Goal: Obtain resource: Download file/media

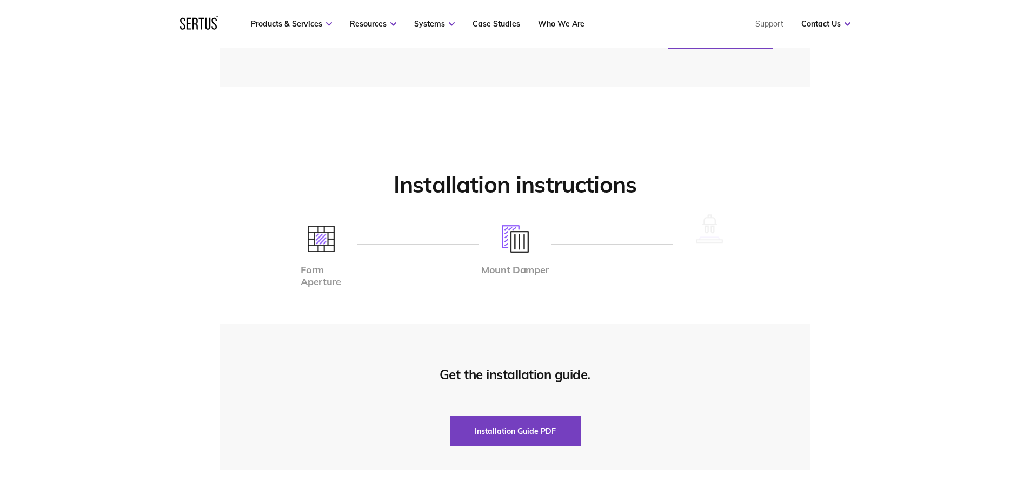
scroll to position [2704, 0]
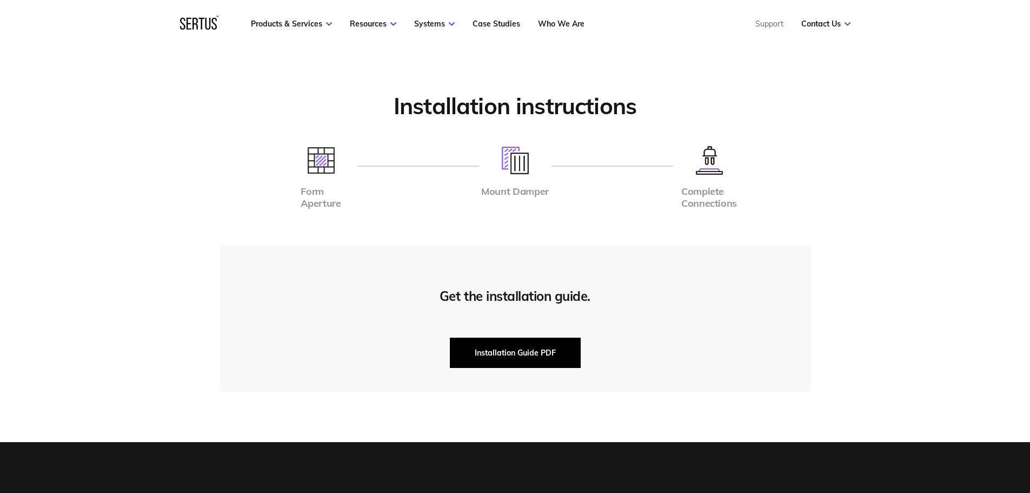
click at [551, 356] on button "Installation Guide PDF" at bounding box center [515, 352] width 131 height 30
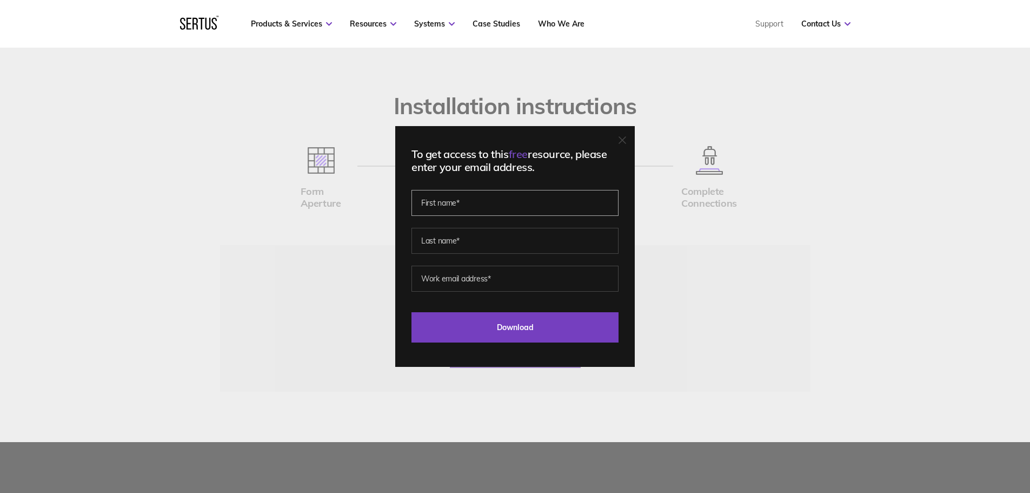
click at [457, 200] on input "text" at bounding box center [514, 203] width 207 height 26
type input "paul"
type input "devine"
type input "pd@leftcity.org"
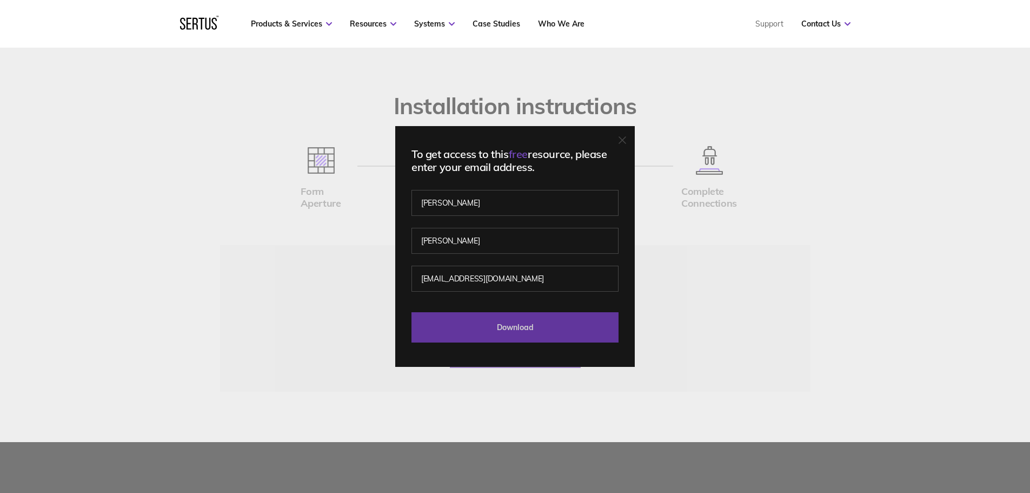
click at [529, 333] on input "Download" at bounding box center [514, 327] width 207 height 30
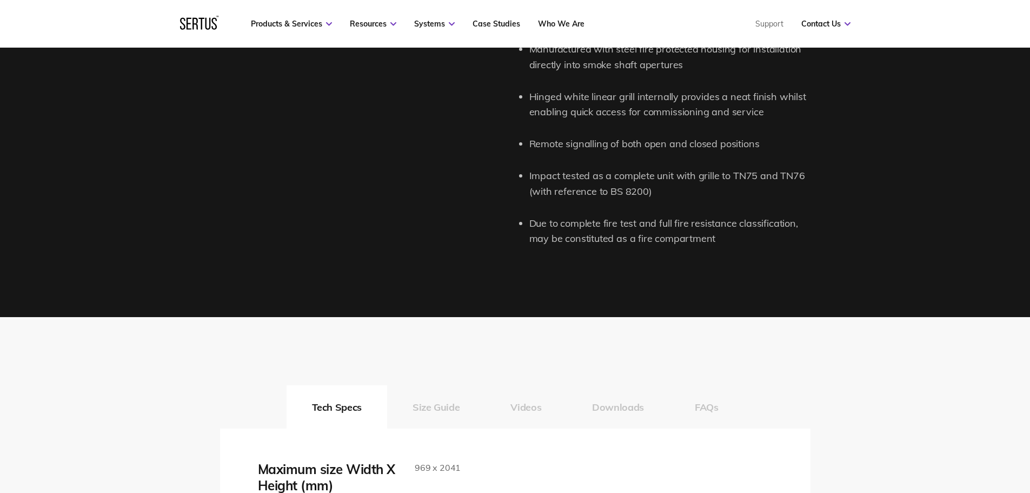
scroll to position [1081, 0]
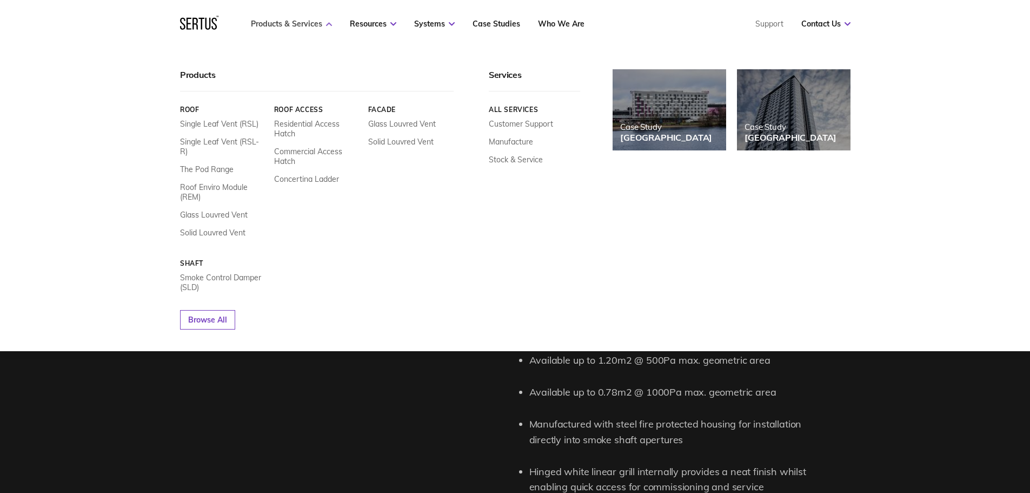
click at [292, 23] on link "Products & Services" at bounding box center [291, 24] width 81 height 10
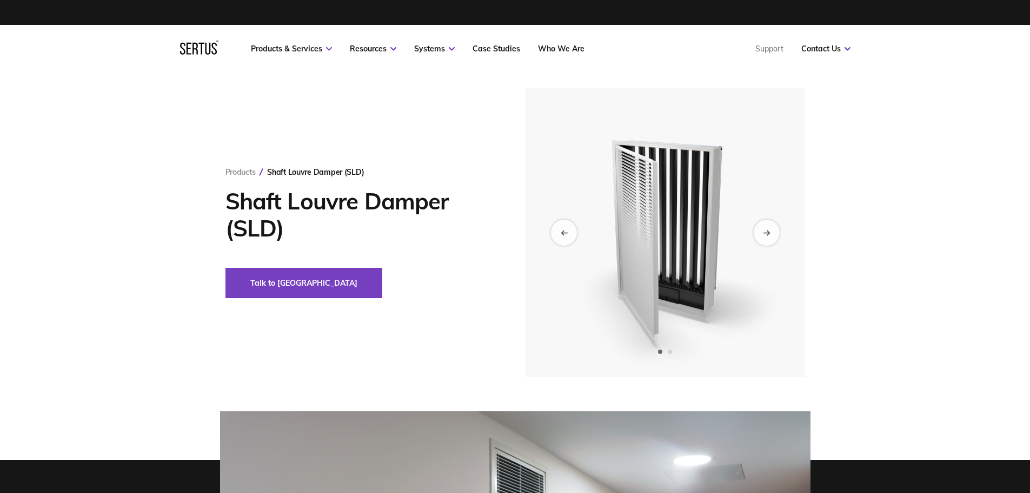
scroll to position [0, 0]
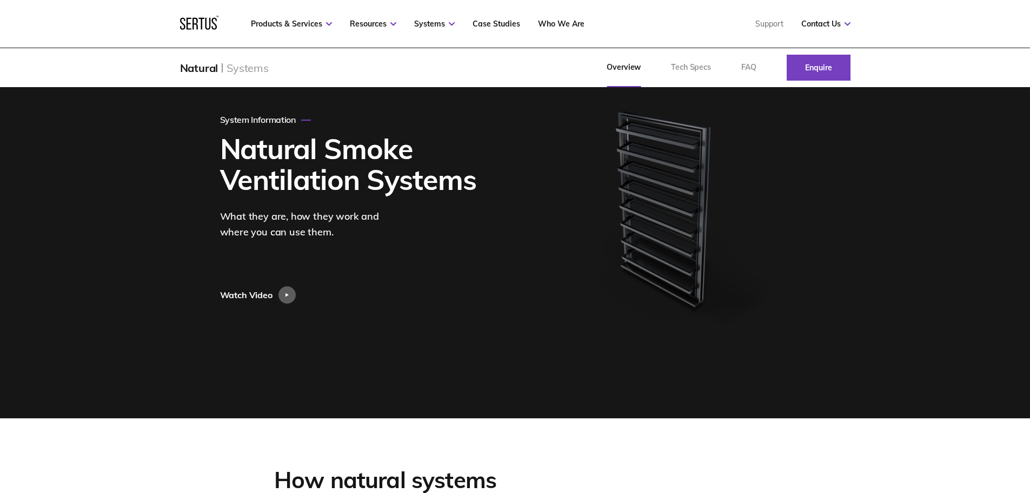
scroll to position [108, 0]
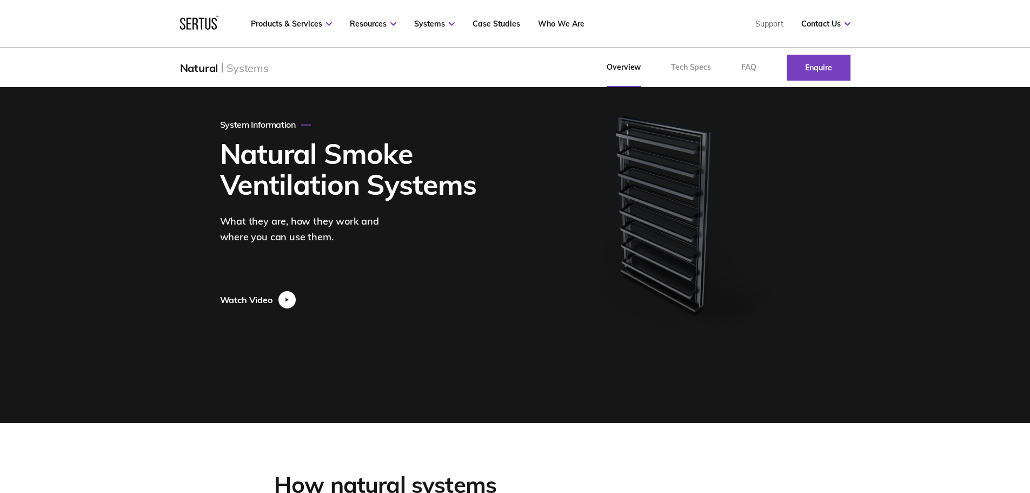
click at [287, 302] on div at bounding box center [286, 299] width 17 height 17
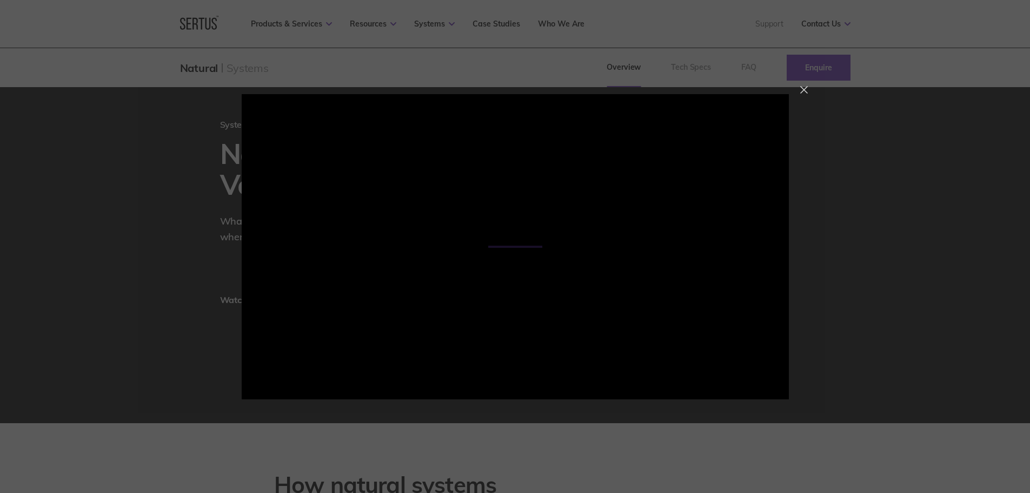
click at [801, 90] on div at bounding box center [804, 90] width 8 height 8
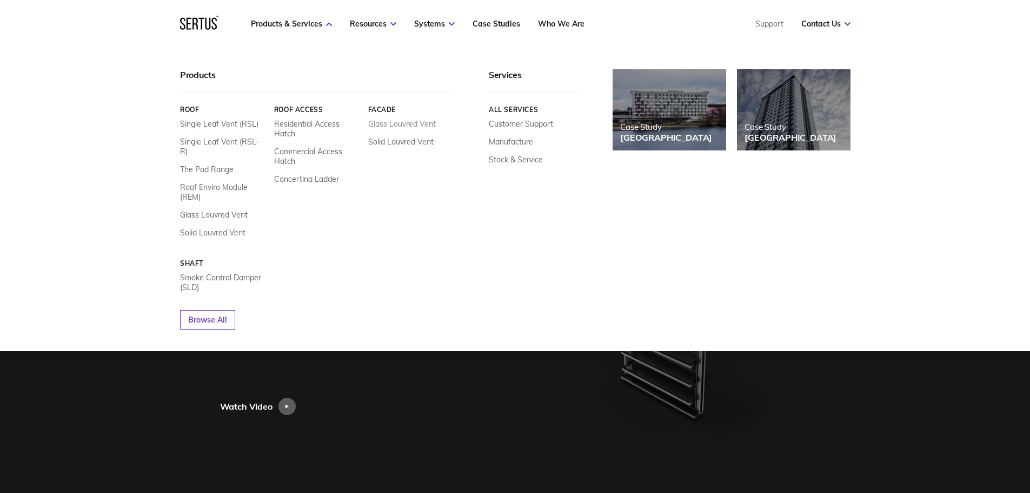
scroll to position [0, 0]
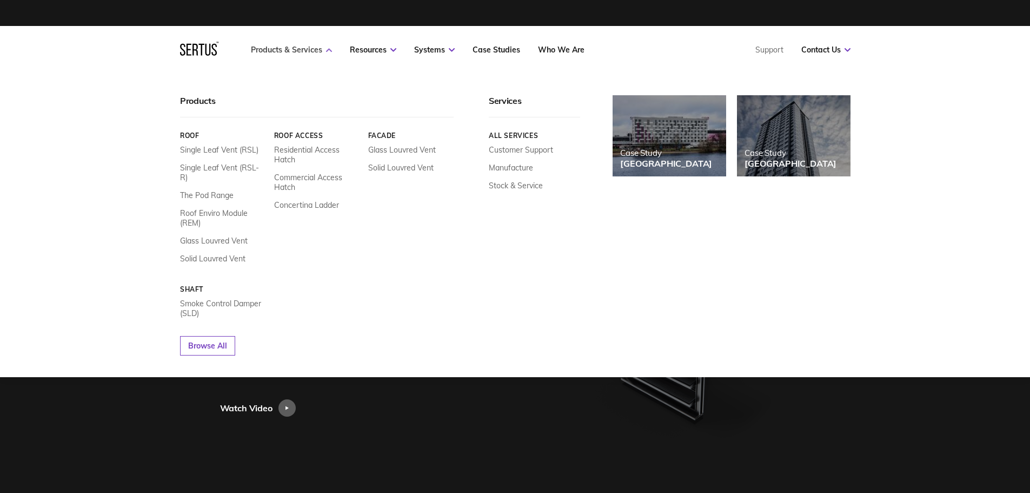
click at [309, 48] on link "Products & Services" at bounding box center [291, 50] width 81 height 10
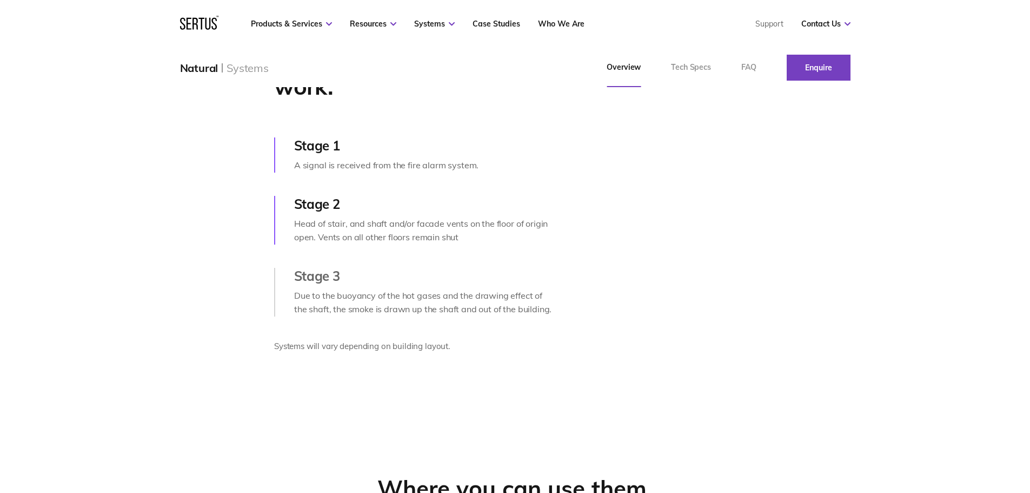
scroll to position [541, 0]
